Goal: Book appointment/travel/reservation

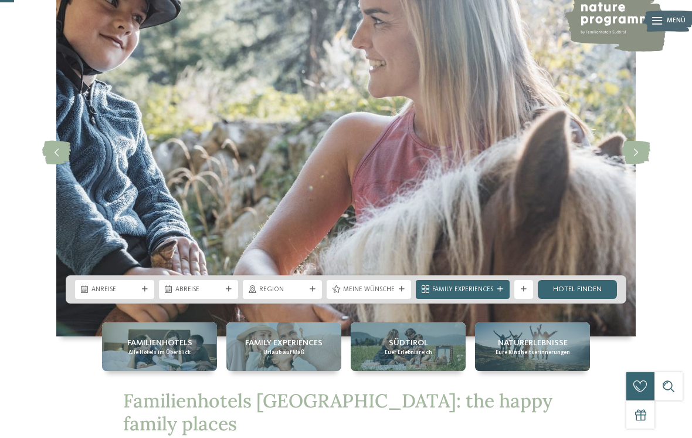
click at [314, 292] on icon at bounding box center [313, 289] width 6 height 6
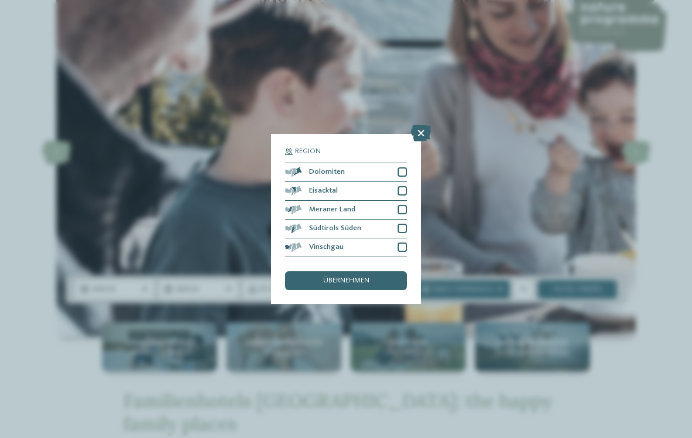
click at [643, 371] on div "Familienhotels Alle Hotels im Überblick Family Experiences Urlaub auf Maß [GEOG…" at bounding box center [346, 346] width 638 height 49
click at [406, 167] on div at bounding box center [402, 171] width 9 height 9
click at [359, 277] on span "übernehmen" at bounding box center [346, 281] width 46 height 8
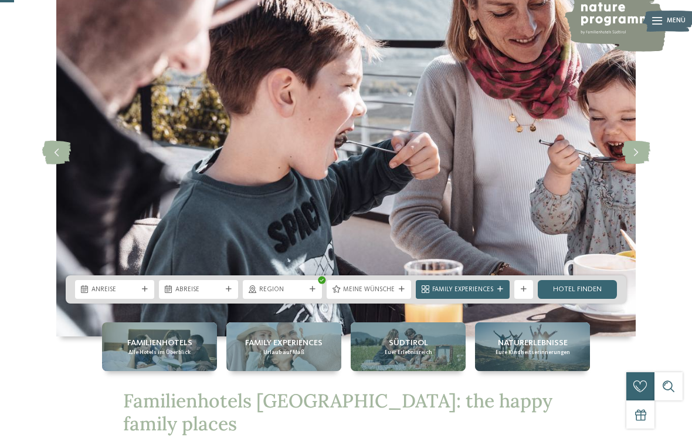
click at [120, 294] on span "Anreise" at bounding box center [114, 289] width 46 height 9
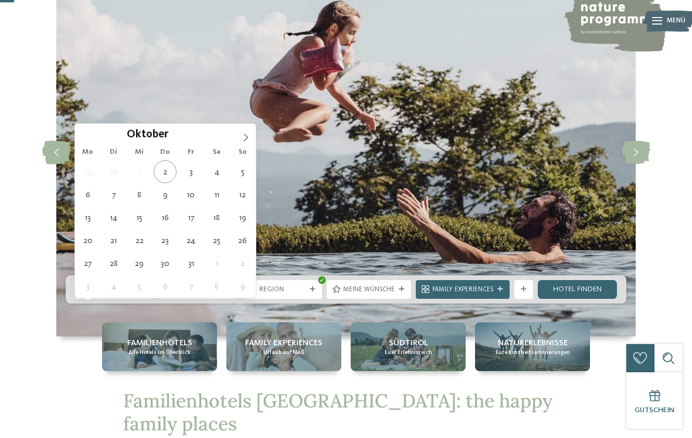
click at [245, 137] on icon at bounding box center [246, 137] width 8 height 8
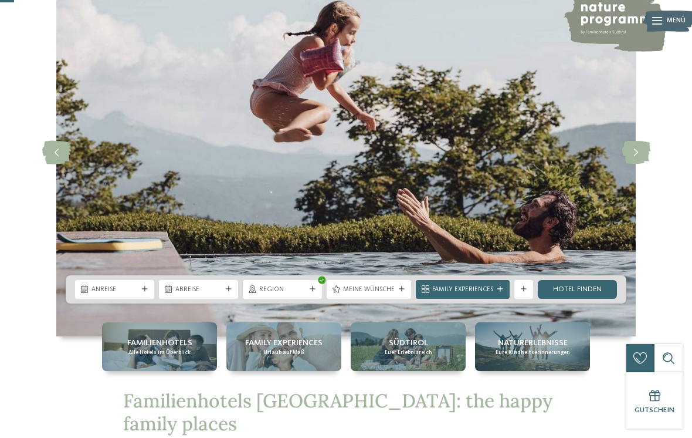
click at [248, 136] on img at bounding box center [345, 152] width 579 height 367
click at [135, 294] on span "Anreise" at bounding box center [114, 289] width 46 height 9
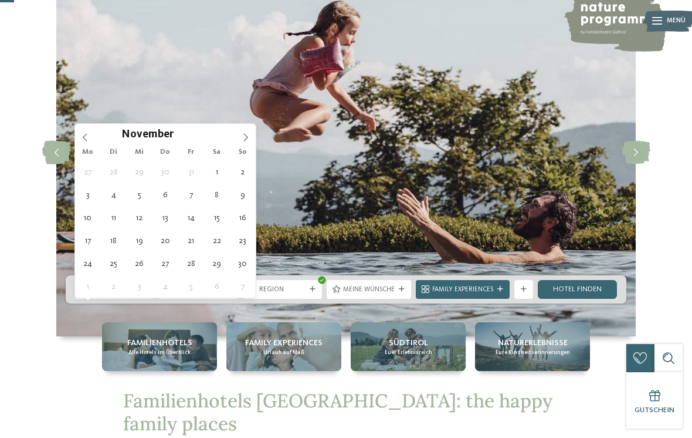
click at [250, 138] on span at bounding box center [246, 134] width 20 height 20
click at [238, 135] on span at bounding box center [246, 134] width 20 height 20
type input "****"
click at [243, 133] on span at bounding box center [246, 134] width 20 height 20
click at [244, 132] on span at bounding box center [246, 134] width 20 height 20
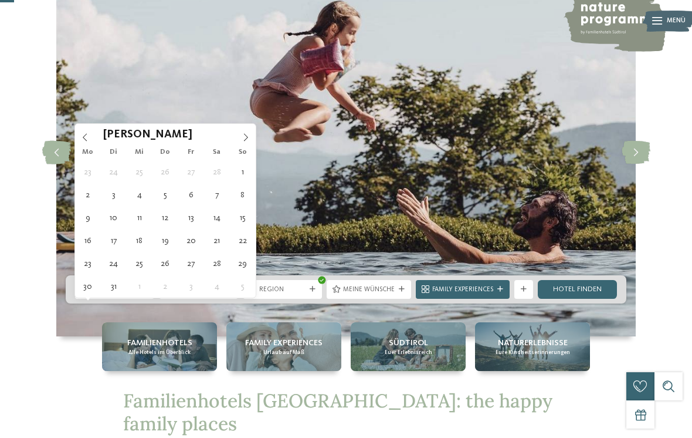
click at [243, 134] on icon at bounding box center [246, 137] width 8 height 8
click at [250, 132] on span at bounding box center [246, 134] width 20 height 20
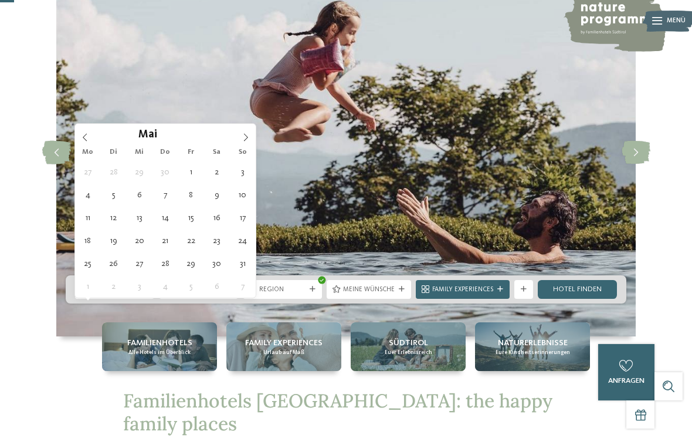
click at [248, 132] on span at bounding box center [246, 134] width 20 height 20
click at [252, 130] on span at bounding box center [246, 134] width 20 height 20
click at [251, 130] on span at bounding box center [246, 134] width 20 height 20
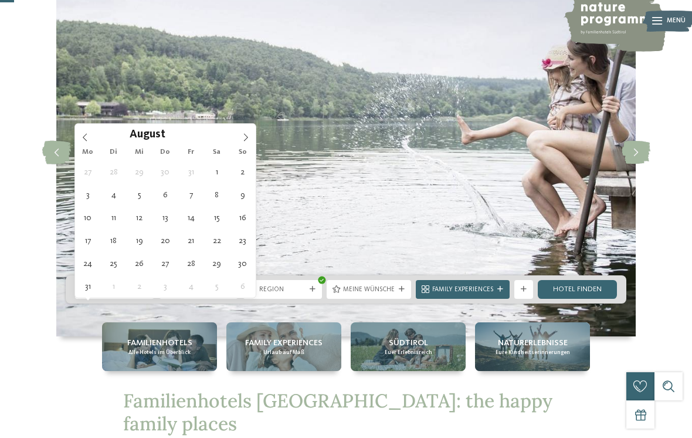
type div "[DATE]"
type input "****"
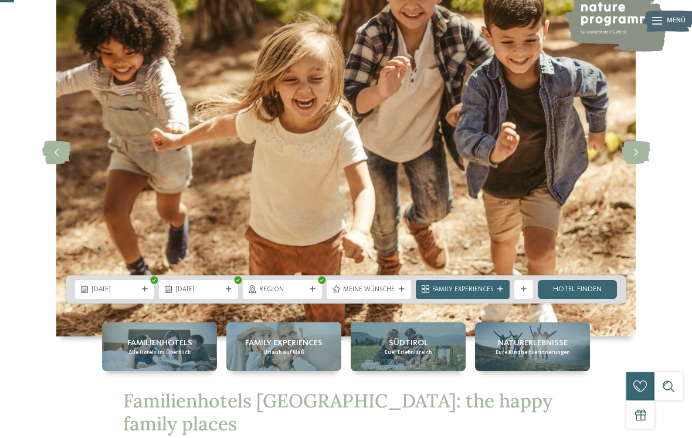
click at [228, 299] on div "[DATE]" at bounding box center [198, 289] width 79 height 19
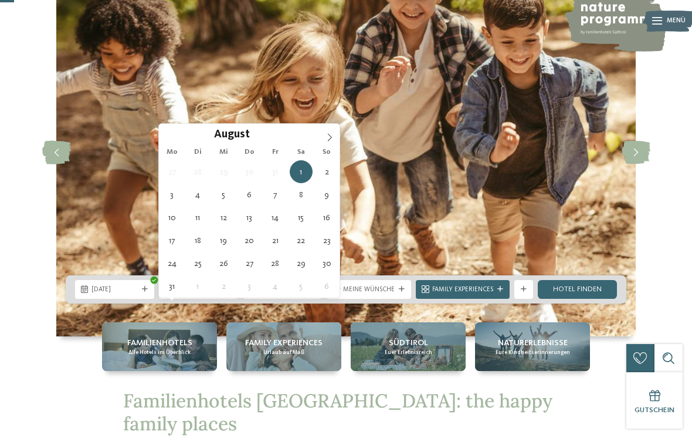
type div "[DATE]"
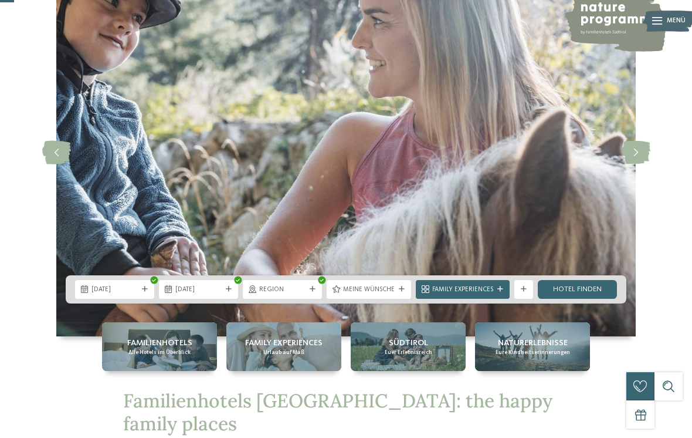
click at [604, 299] on link "Hotel finden" at bounding box center [577, 289] width 79 height 19
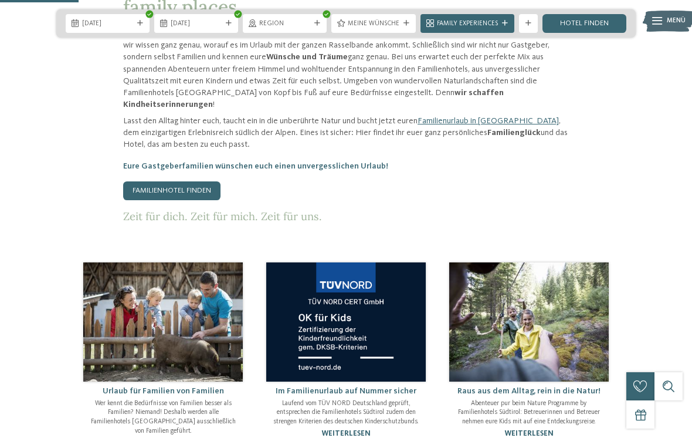
scroll to position [472, 0]
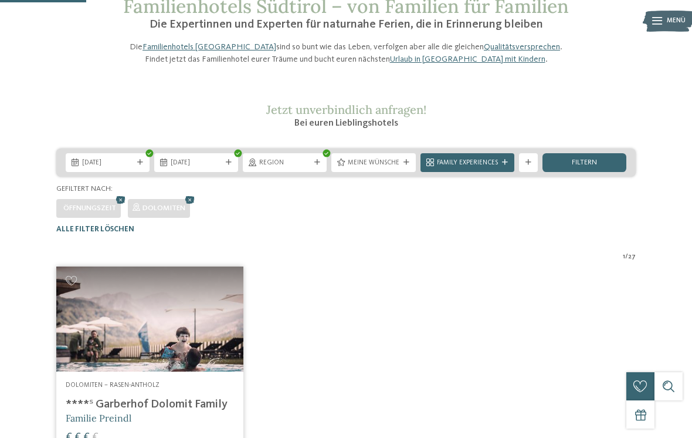
scroll to position [27, 0]
